Goal: Transaction & Acquisition: Purchase product/service

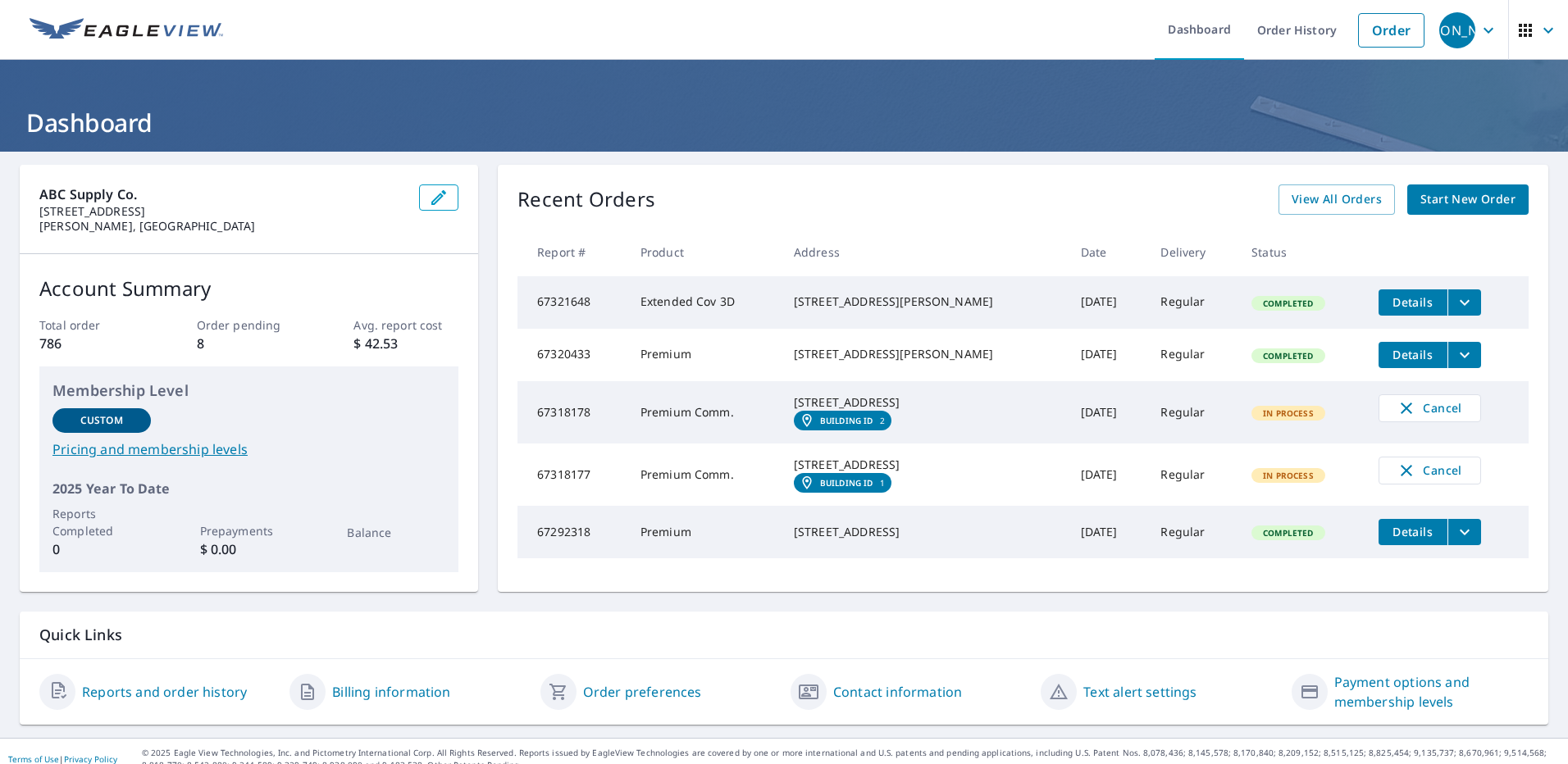
click at [1479, 210] on link "Start New Order" at bounding box center [1467, 199] width 121 height 30
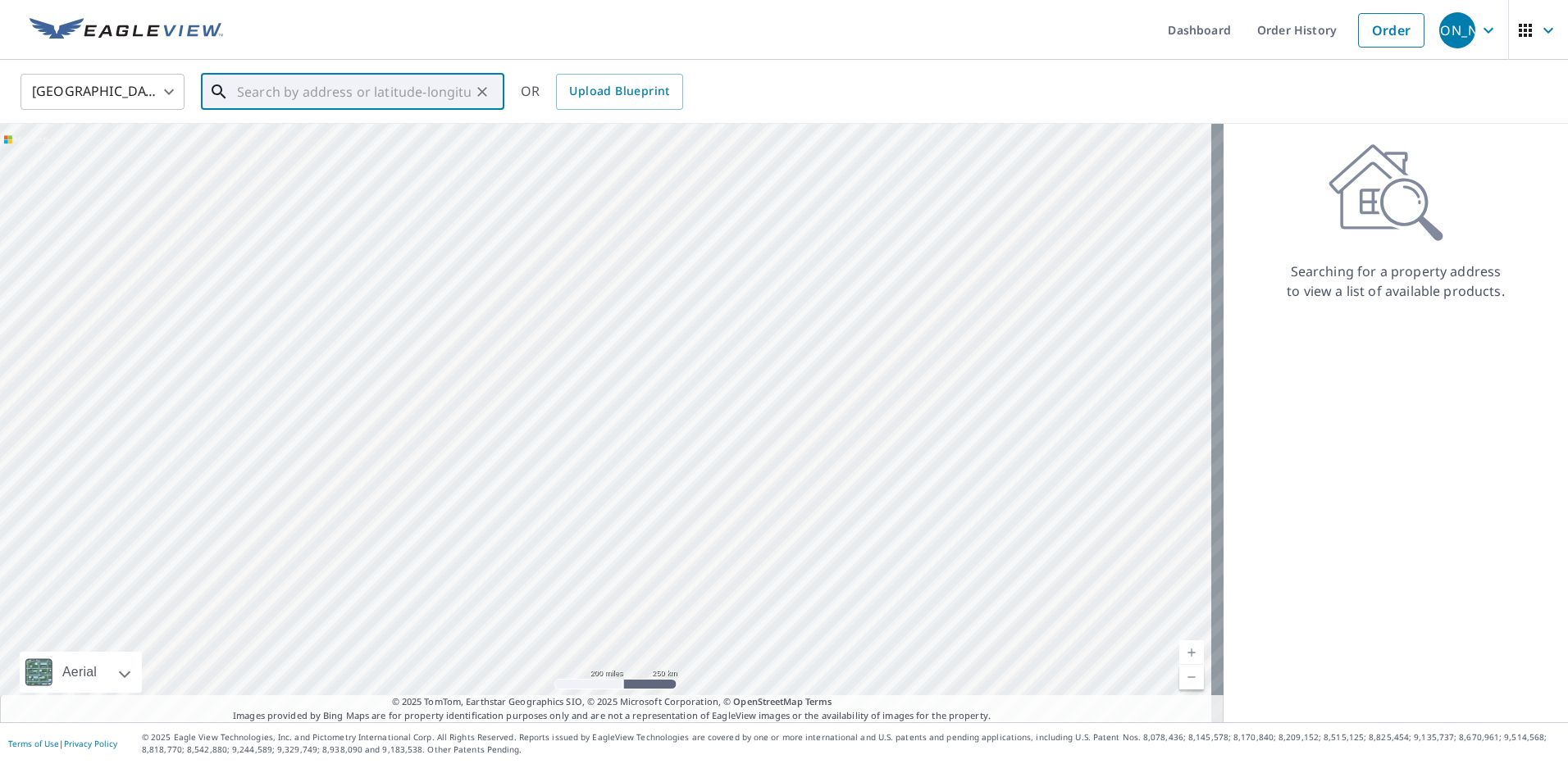
click at [350, 102] on input "text" at bounding box center [354, 91] width 234 height 46
click at [371, 82] on input "text" at bounding box center [354, 91] width 234 height 46
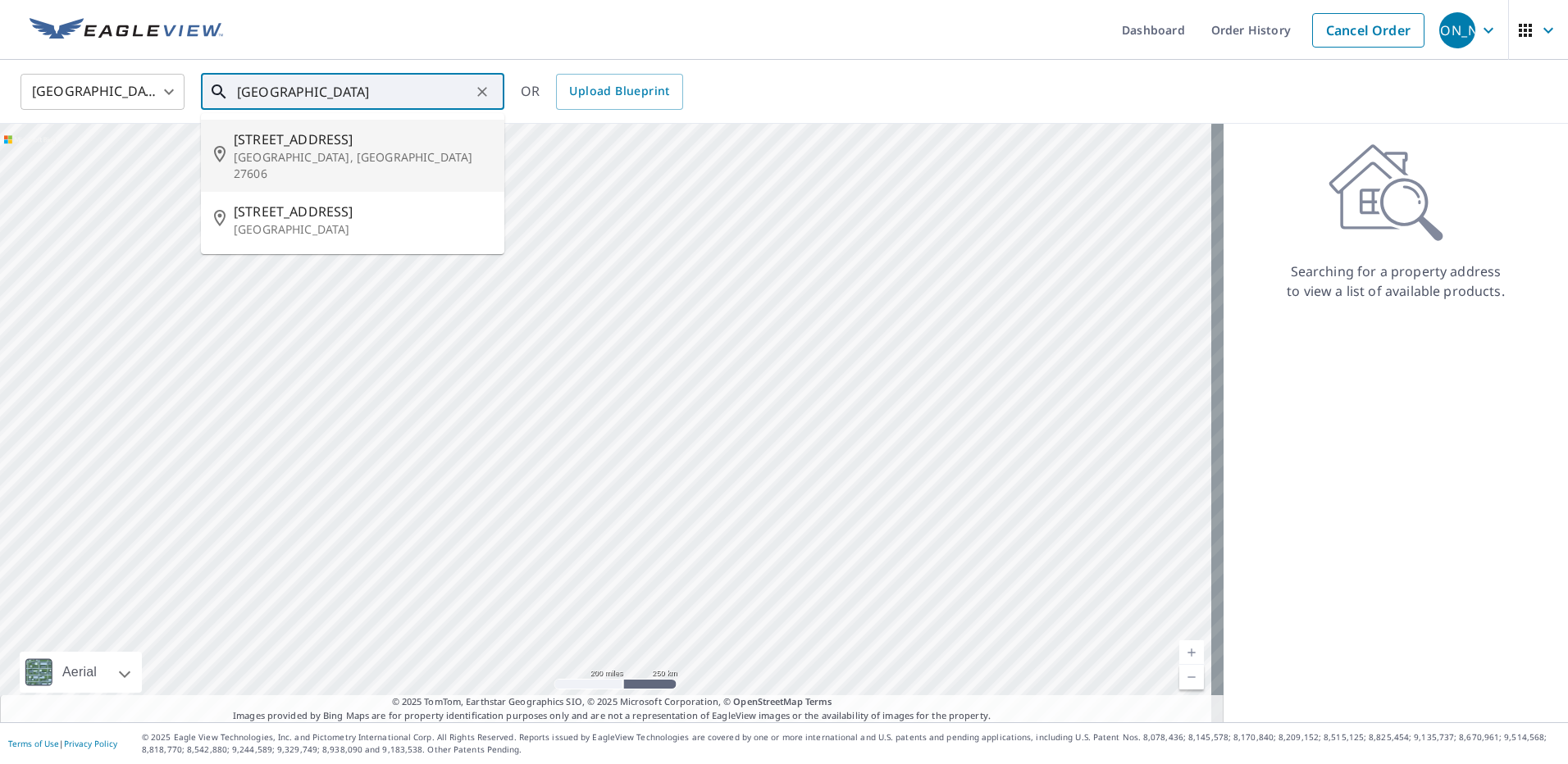
click at [372, 147] on span "[STREET_ADDRESS]" at bounding box center [362, 140] width 257 height 20
type input "[STREET_ADDRESS][PERSON_NAME]"
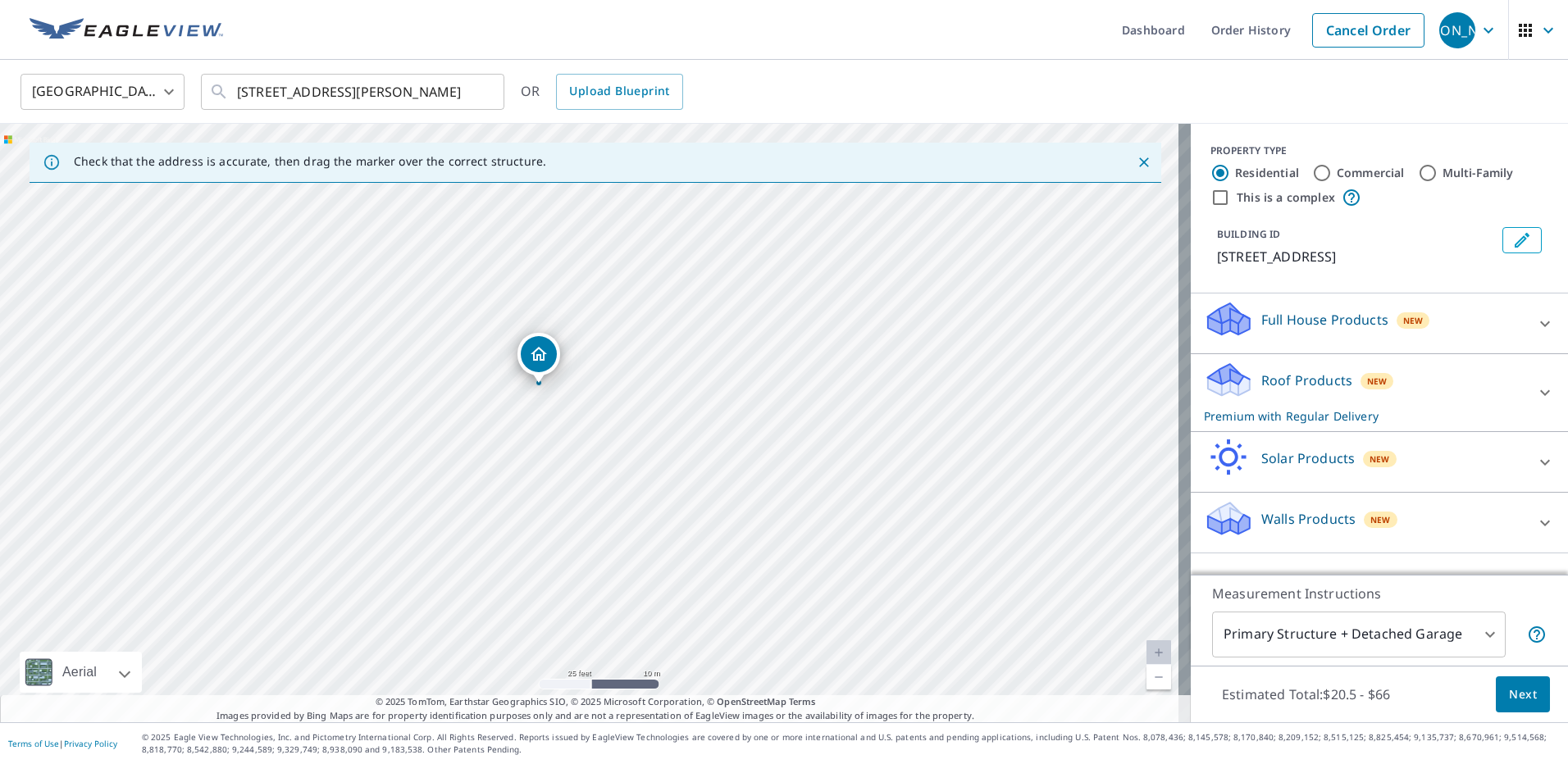
click at [1534, 689] on button "Next" at bounding box center [1522, 695] width 54 height 37
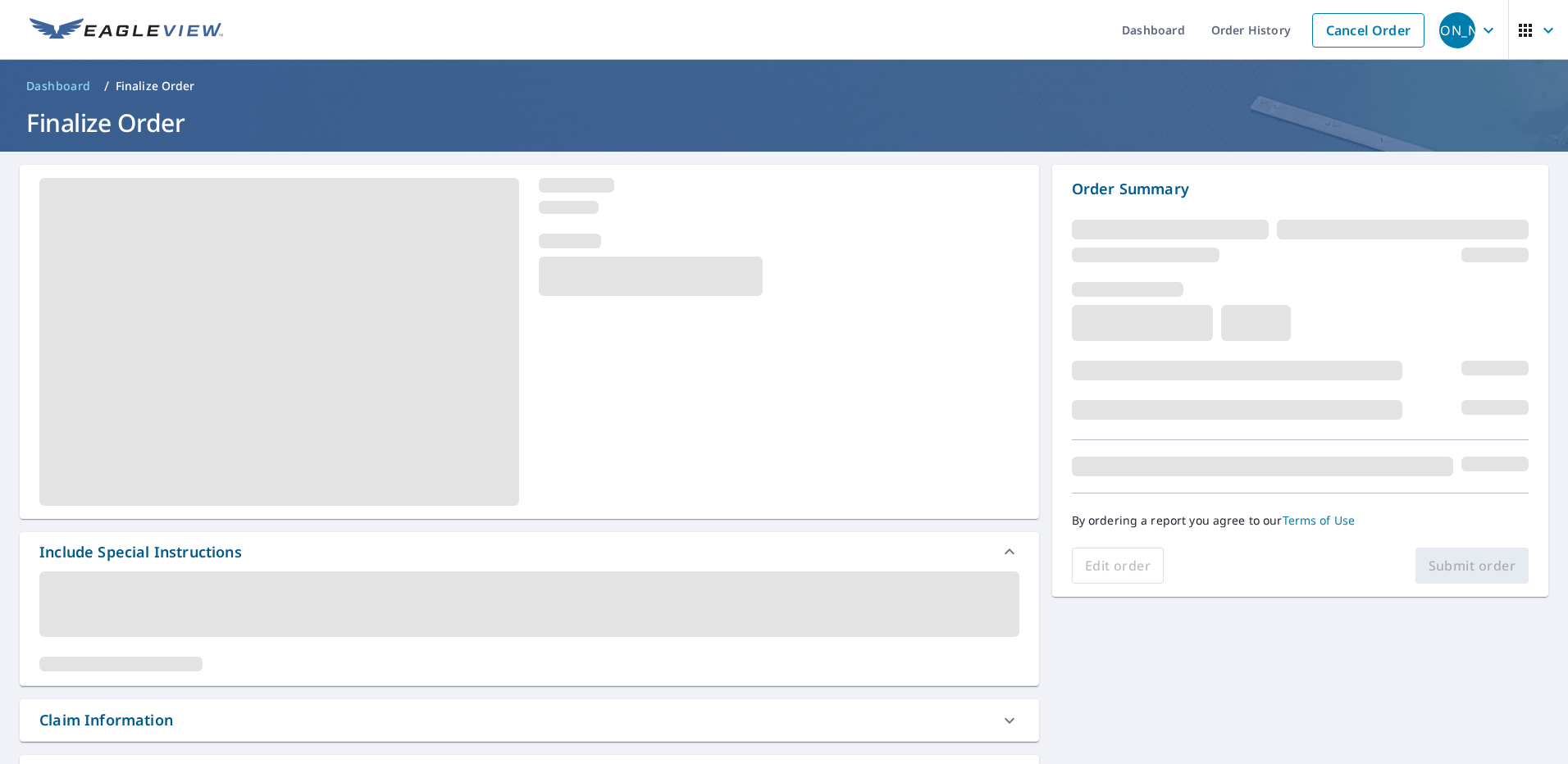
scroll to position [164, 0]
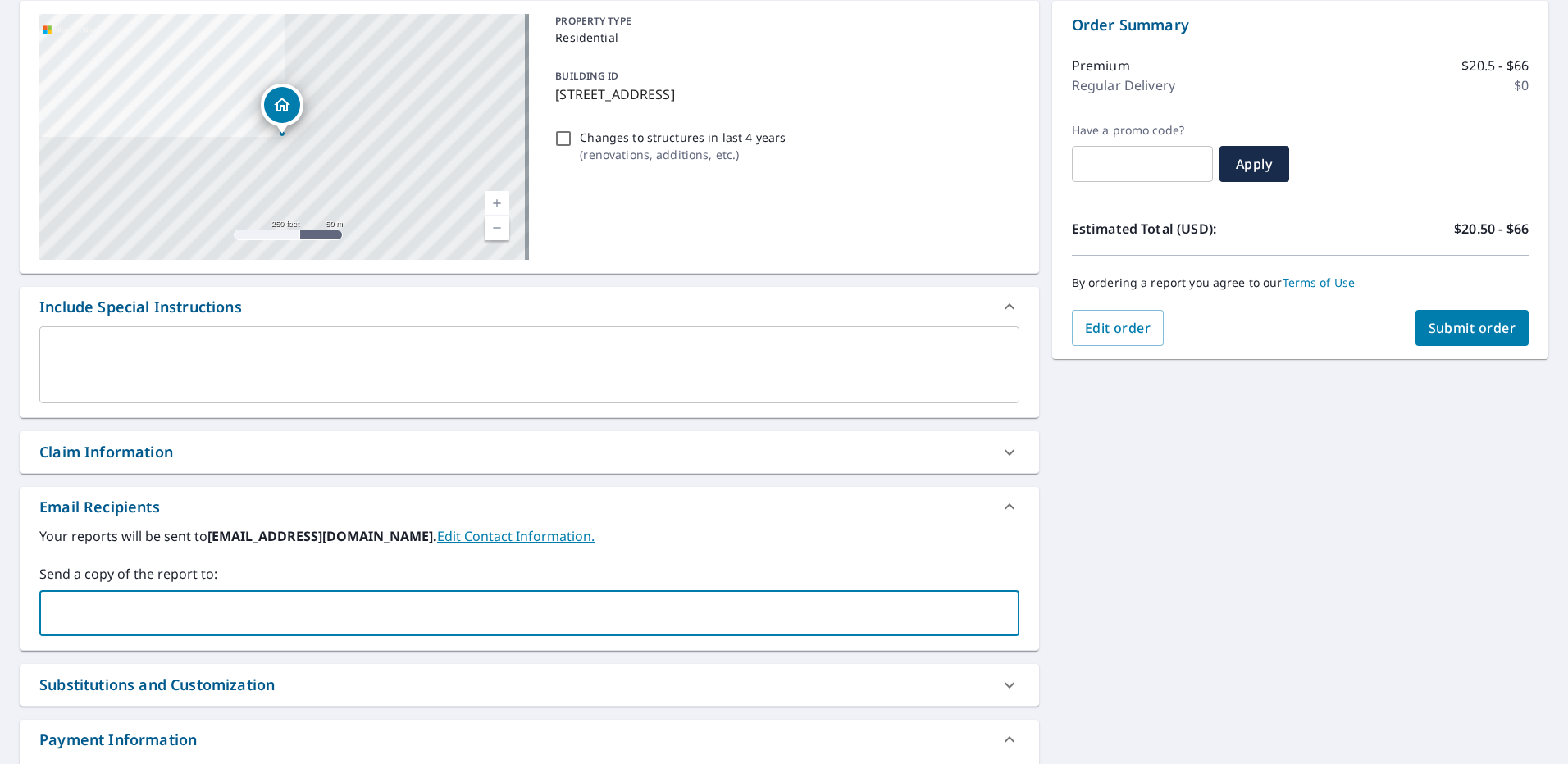
click at [182, 617] on input "text" at bounding box center [517, 613] width 940 height 31
type input "[PERSON_NAME][EMAIL_ADDRESS][DOMAIN_NAME]"
click at [1446, 336] on span "Submit order" at bounding box center [1472, 328] width 88 height 18
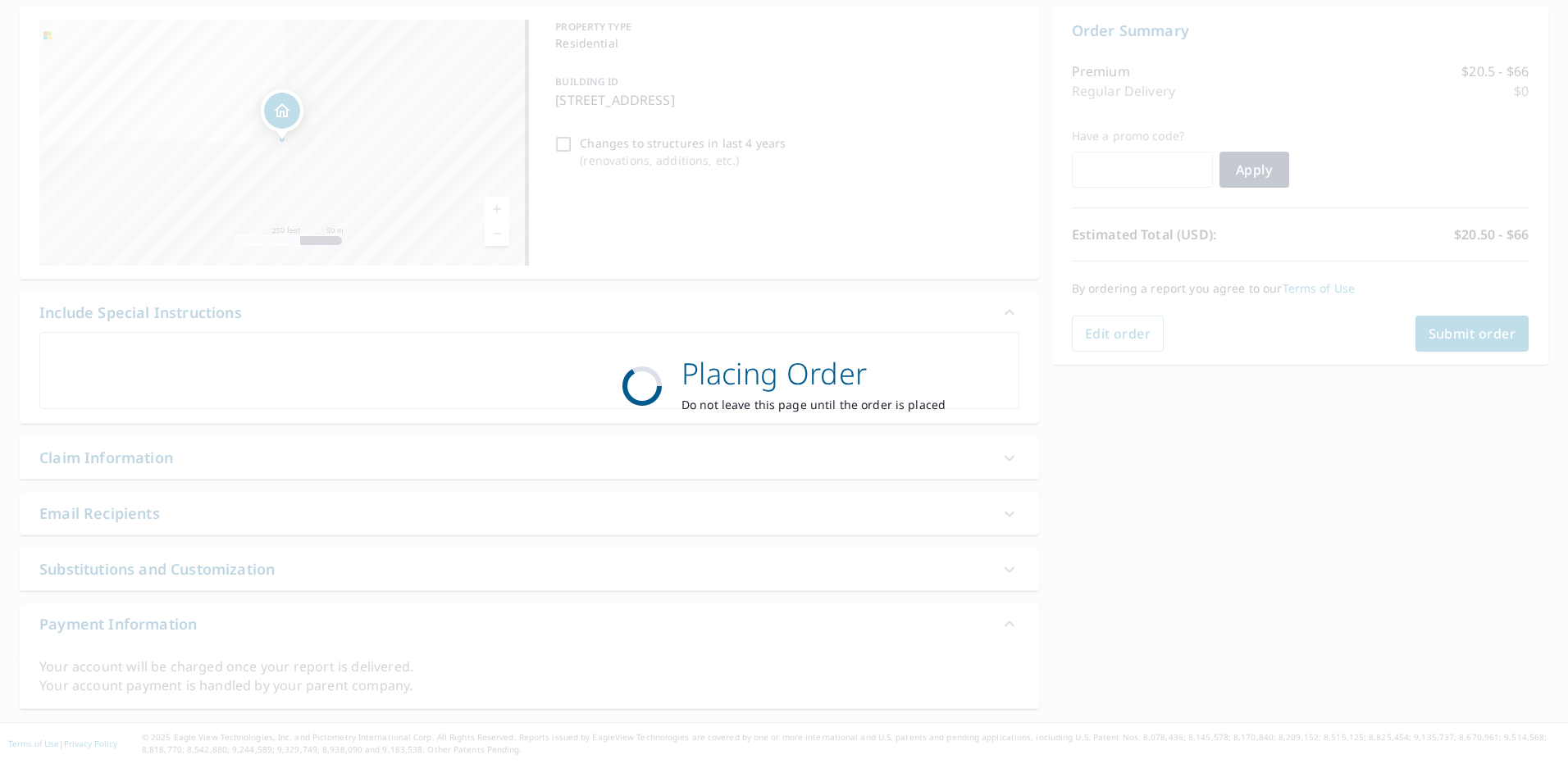
scroll to position [158, 0]
